Goal: Navigation & Orientation: Find specific page/section

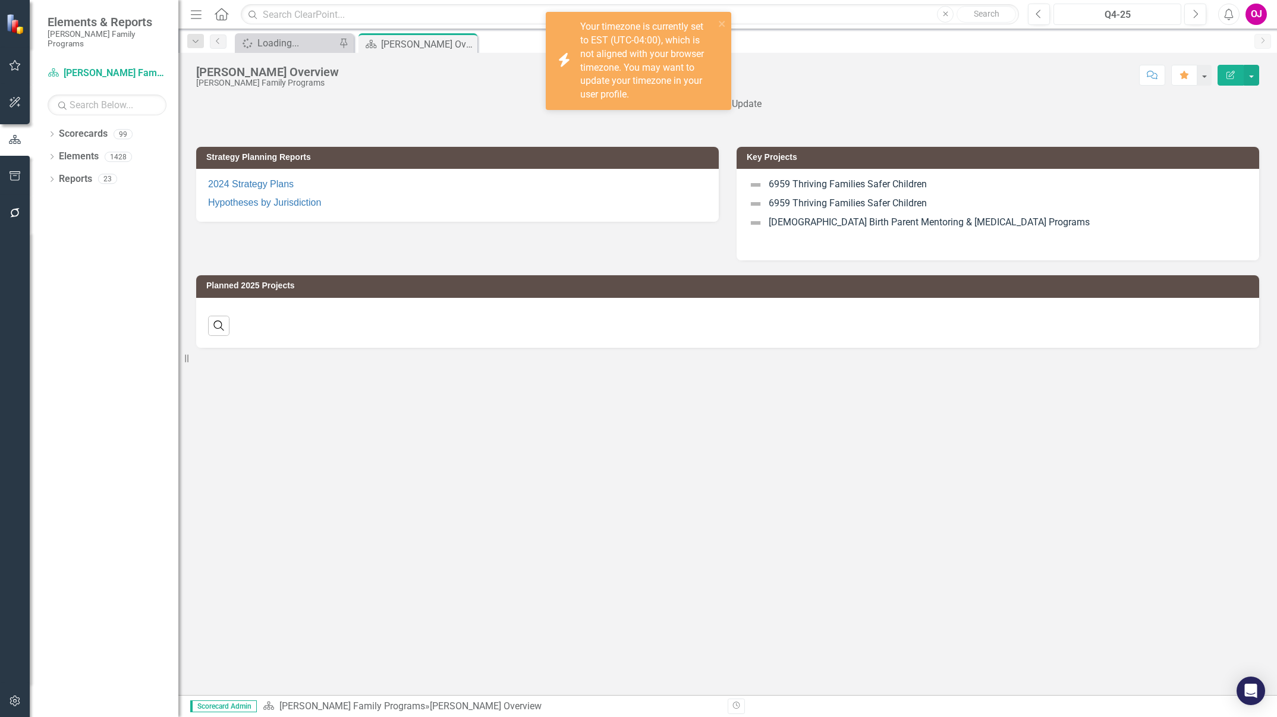
click at [1129, 16] on div "Q4-25" at bounding box center [1118, 15] width 120 height 14
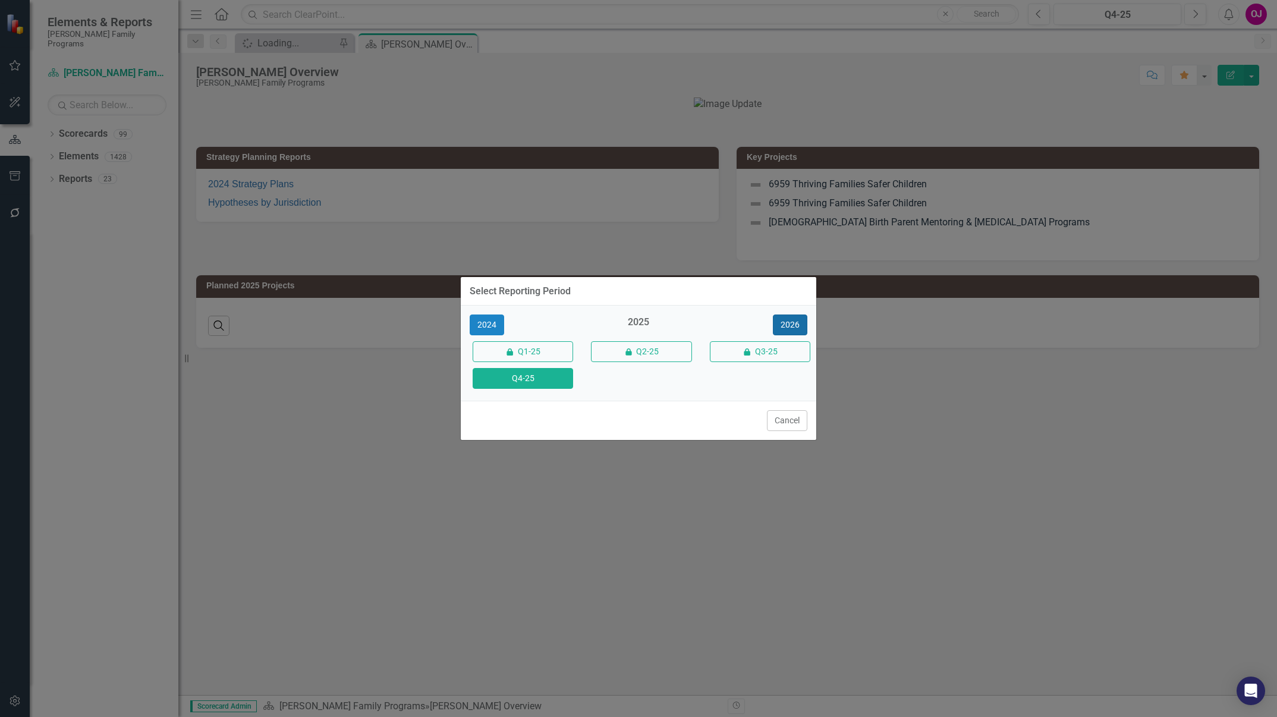
click at [797, 325] on button "2026" at bounding box center [790, 325] width 34 height 21
click at [533, 382] on button "Q4-26" at bounding box center [523, 378] width 100 height 21
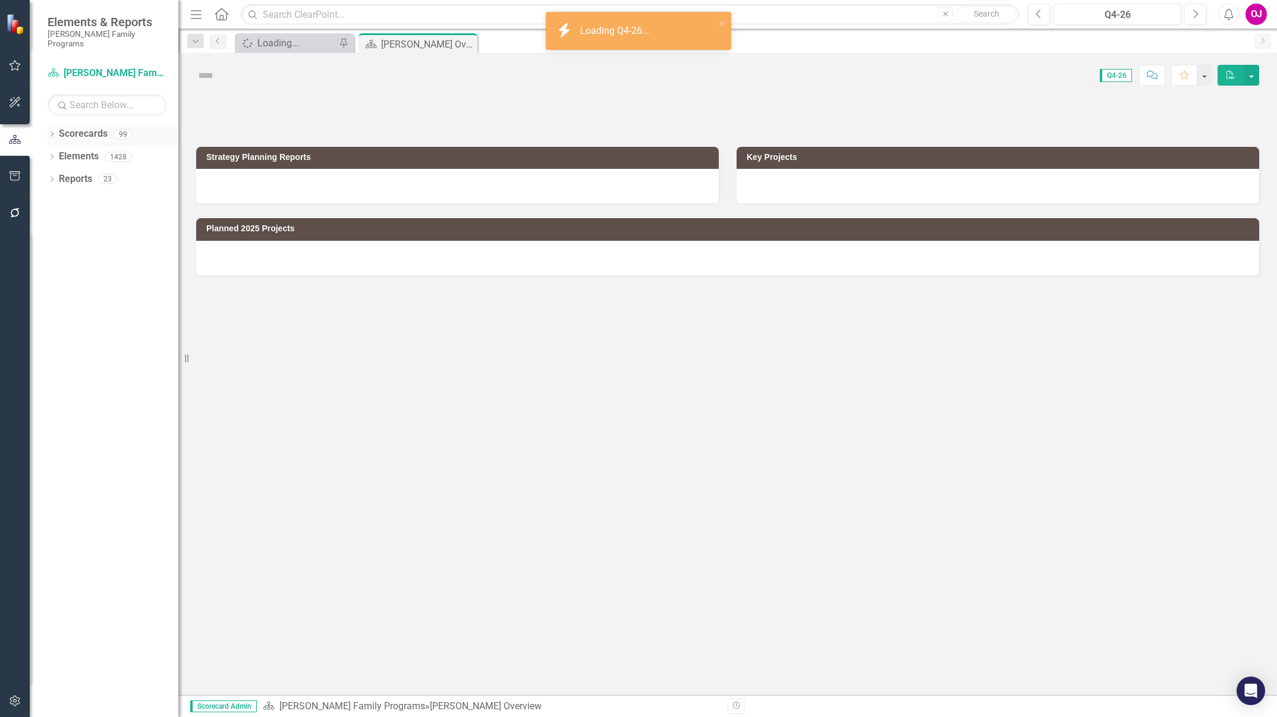
click at [52, 132] on icon "Dropdown" at bounding box center [52, 135] width 8 height 7
click at [62, 153] on icon "Dropdown" at bounding box center [58, 156] width 9 height 7
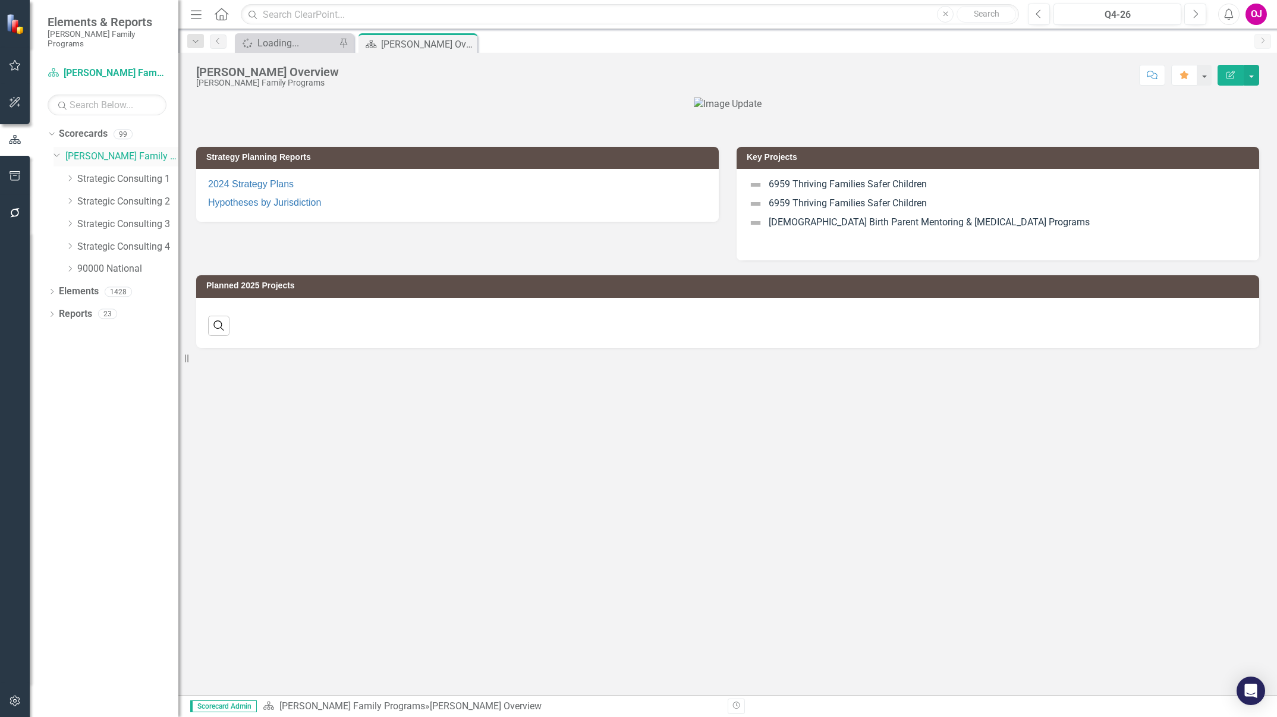
click at [89, 150] on link "[PERSON_NAME] Family Programs" at bounding box center [121, 157] width 113 height 14
click at [98, 172] on link "Strategic Consulting 1" at bounding box center [127, 179] width 101 height 14
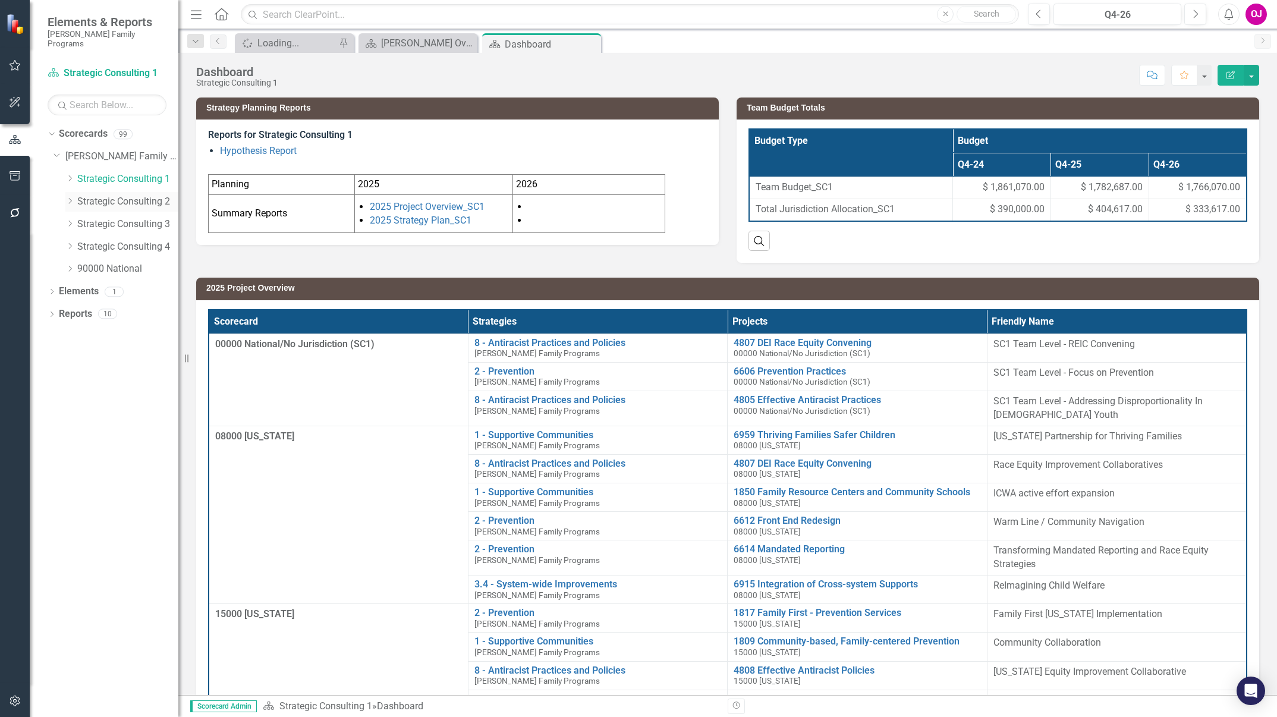
click at [118, 195] on link "Strategic Consulting 2" at bounding box center [127, 202] width 101 height 14
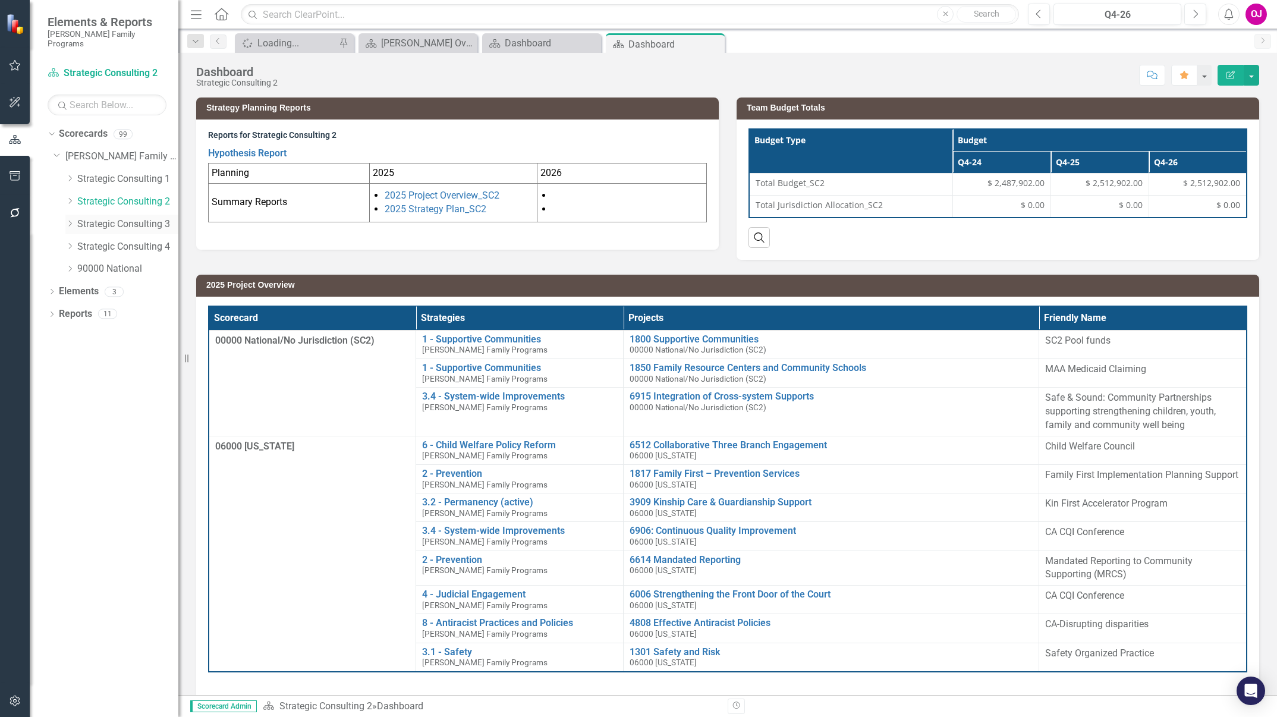
click at [142, 219] on link "Strategic Consulting 3" at bounding box center [127, 225] width 101 height 14
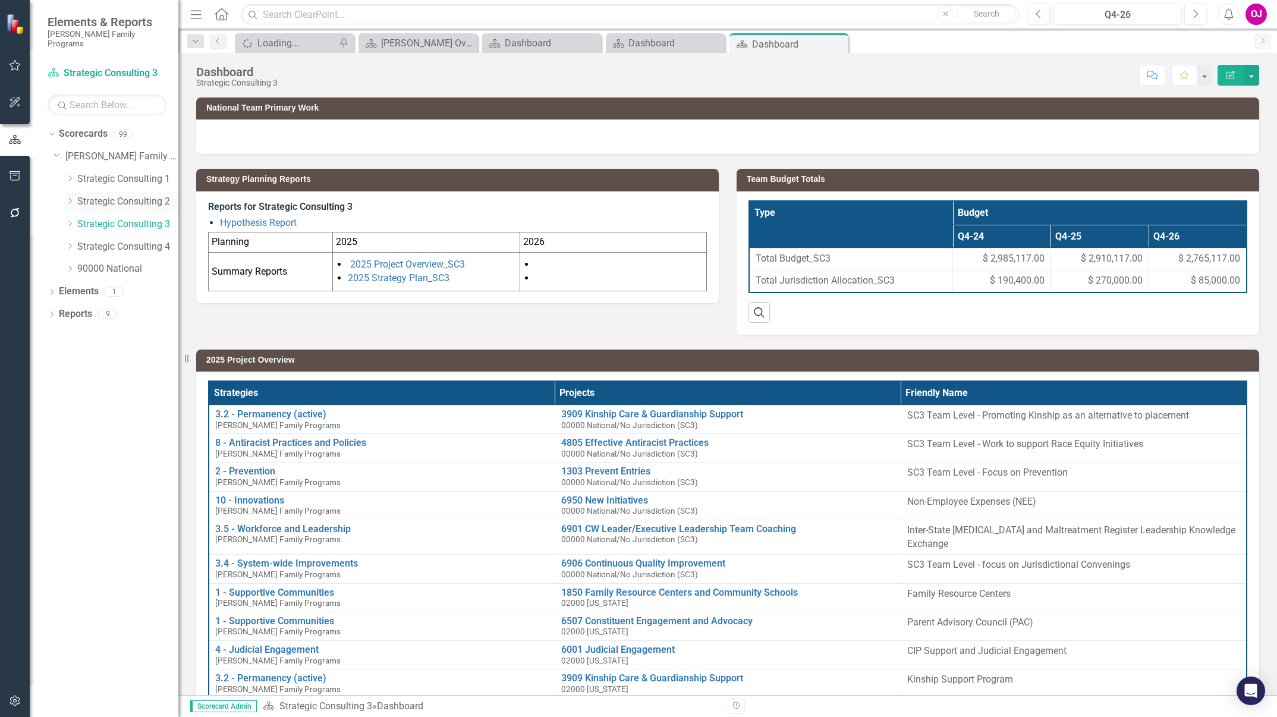
click at [146, 195] on link "Strategic Consulting 2" at bounding box center [127, 202] width 101 height 14
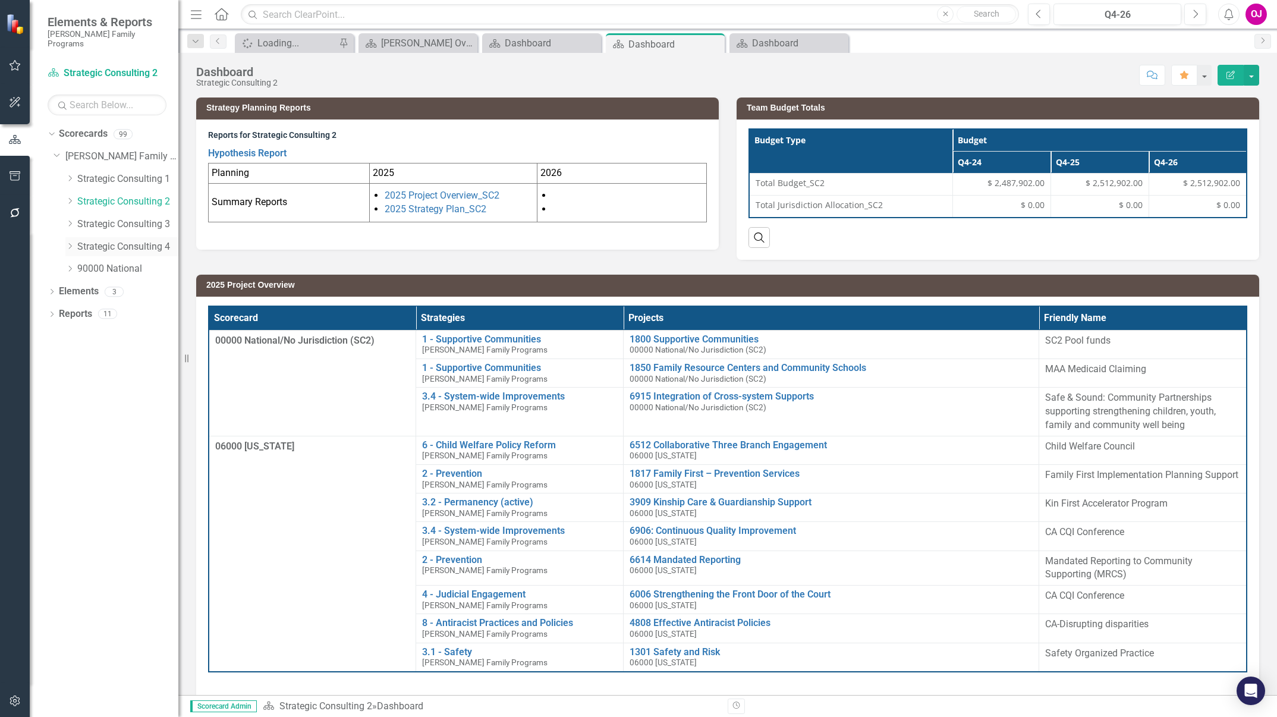
click at [165, 240] on link "Strategic Consulting 4" at bounding box center [127, 247] width 101 height 14
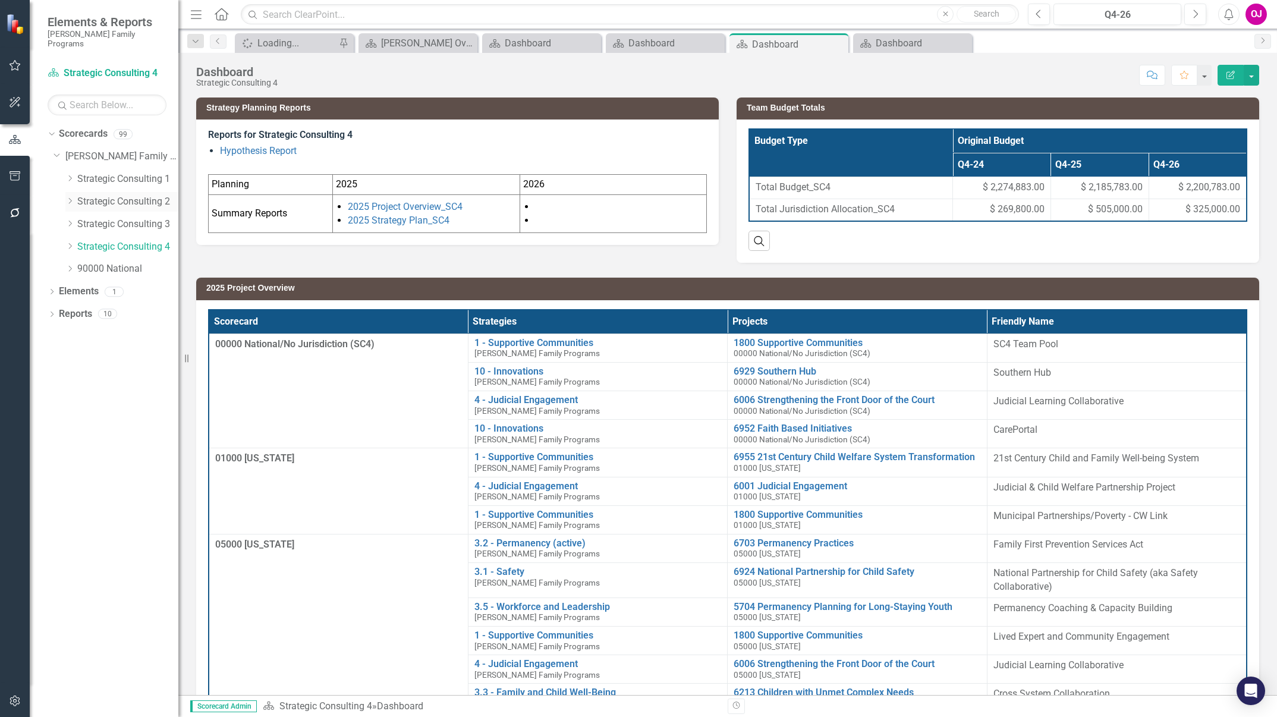
click at [111, 195] on link "Strategic Consulting 2" at bounding box center [127, 202] width 101 height 14
